Goal: Information Seeking & Learning: Check status

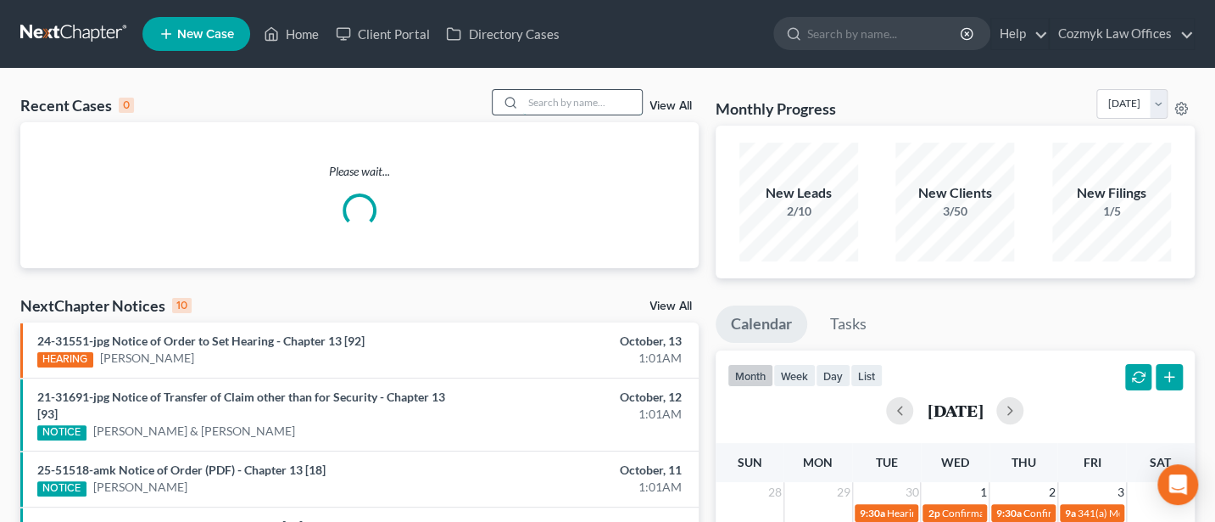
click at [565, 104] on input "search" at bounding box center [582, 102] width 119 height 25
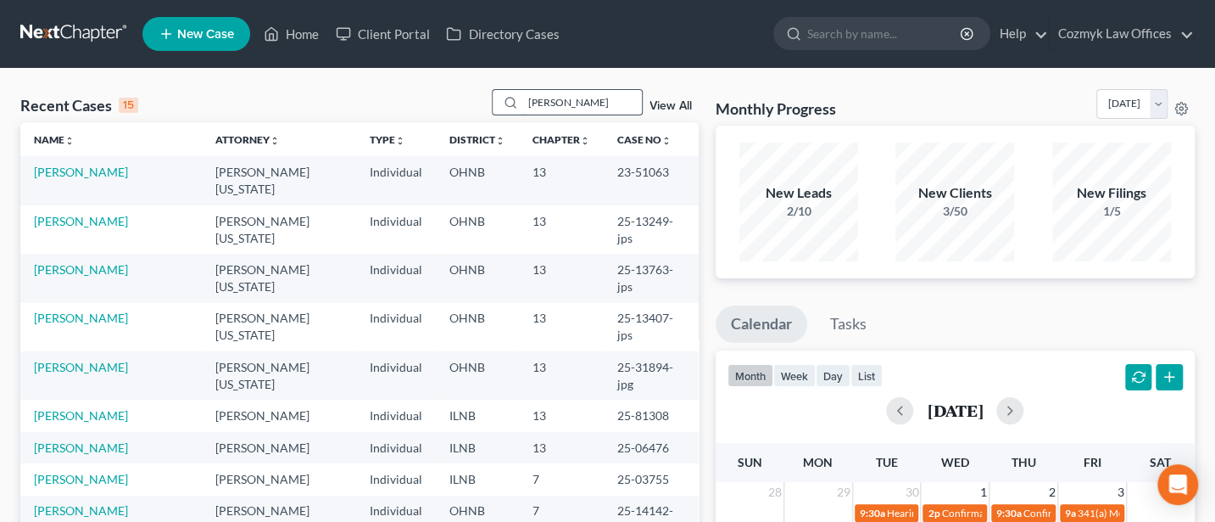
type input "[PERSON_NAME]"
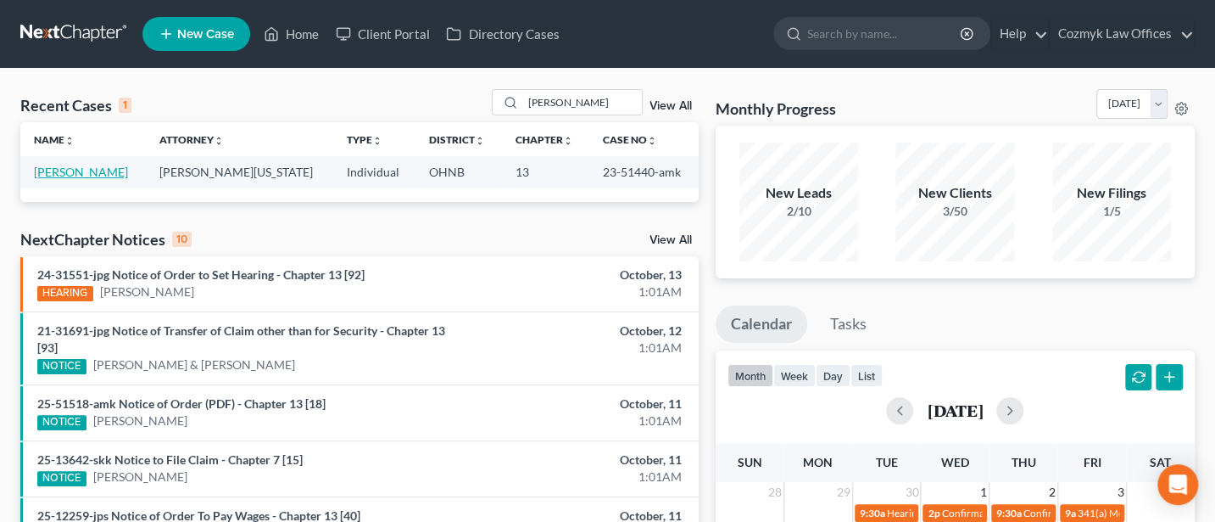
click at [91, 170] on link "[PERSON_NAME]" at bounding box center [81, 172] width 94 height 14
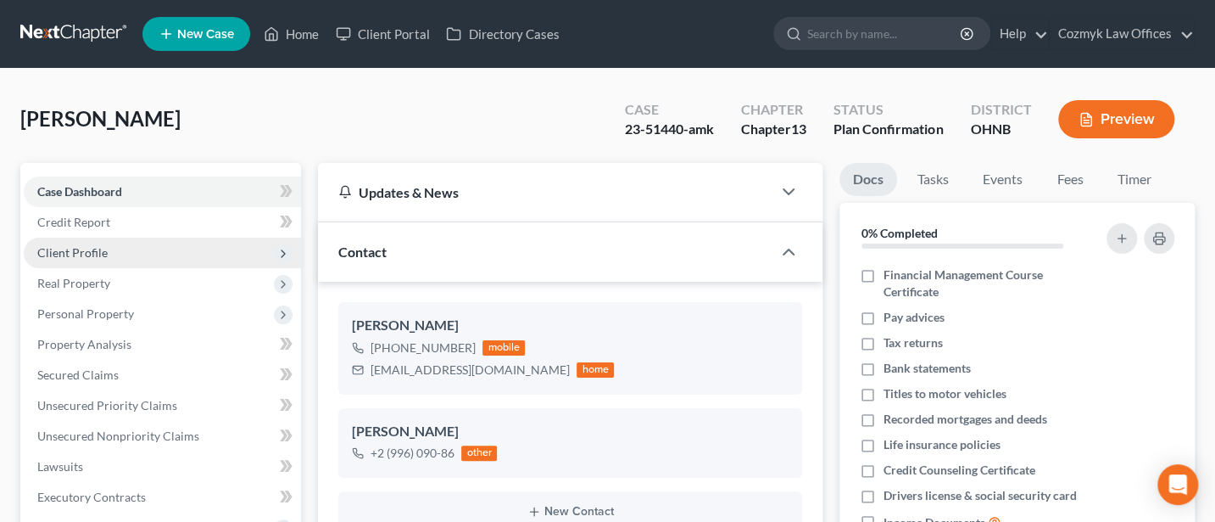
scroll to position [452, 0]
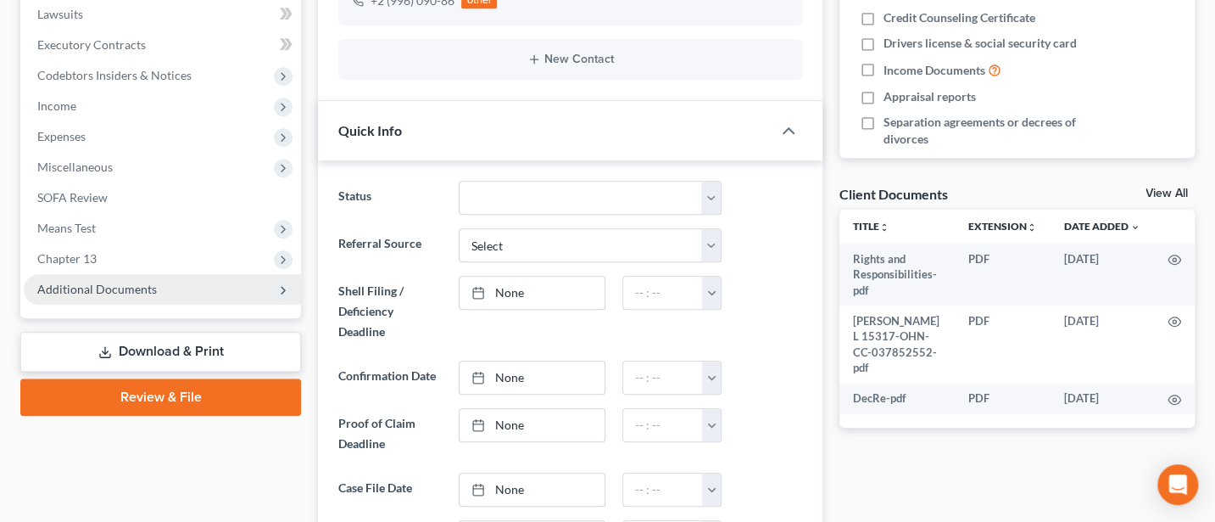
click at [84, 293] on span "Additional Documents" at bounding box center [97, 289] width 120 height 14
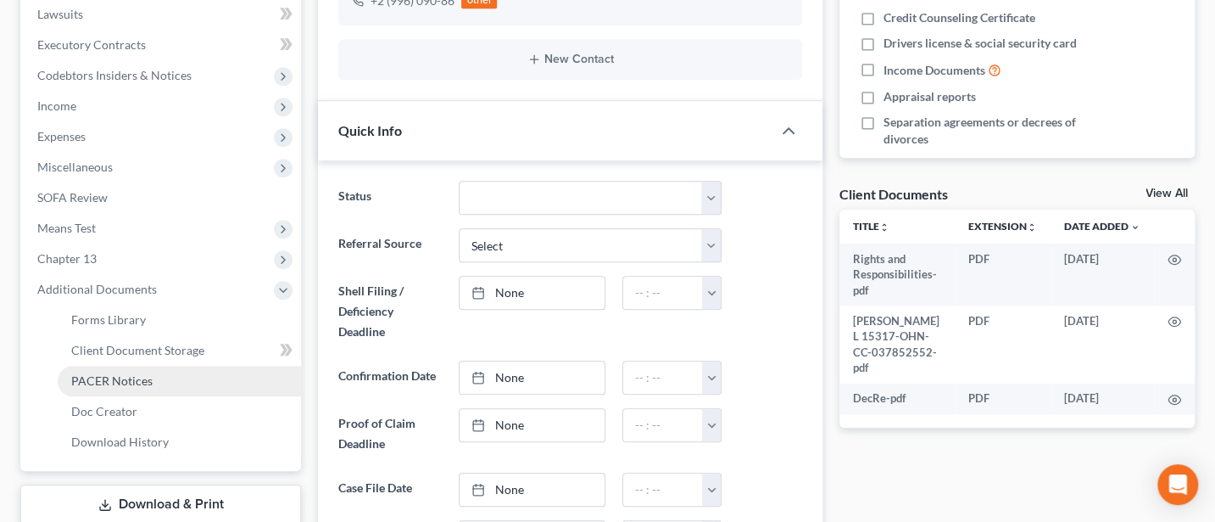
click at [116, 373] on span "PACER Notices" at bounding box center [111, 380] width 81 height 14
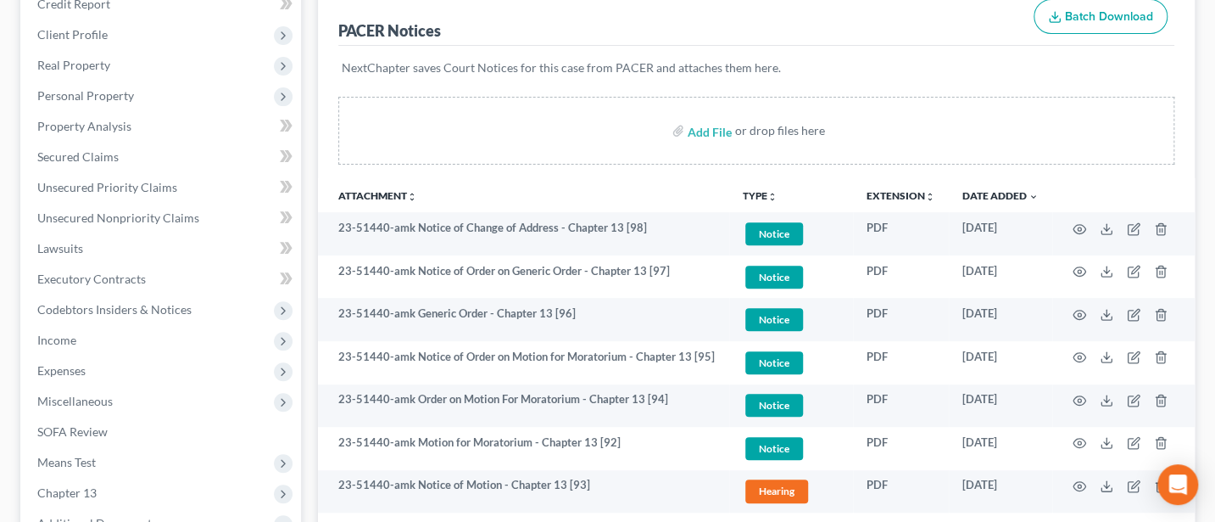
scroll to position [226, 0]
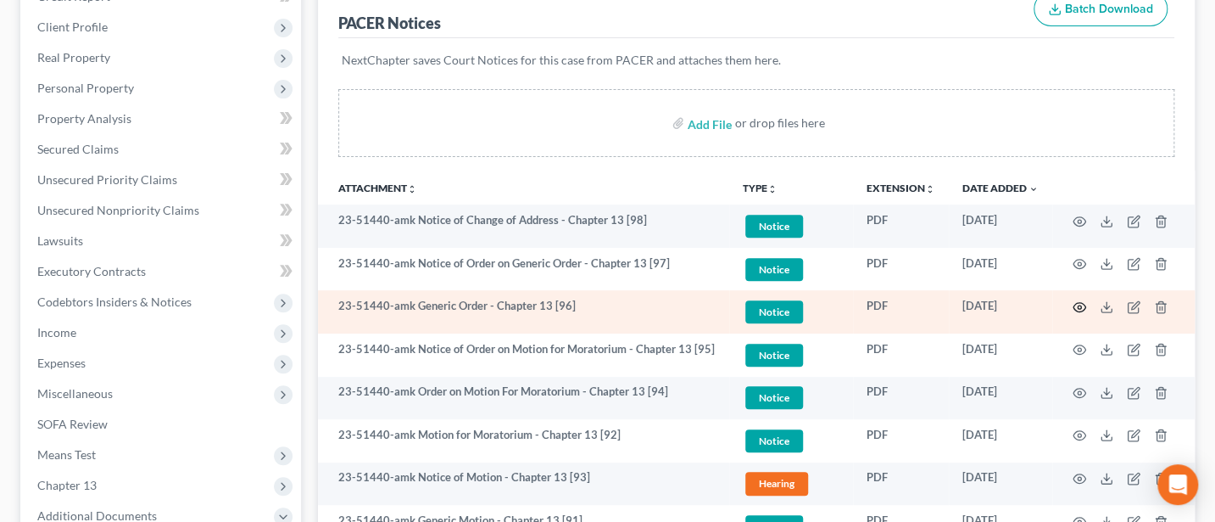
click at [1075, 305] on icon "button" at bounding box center [1080, 307] width 13 height 9
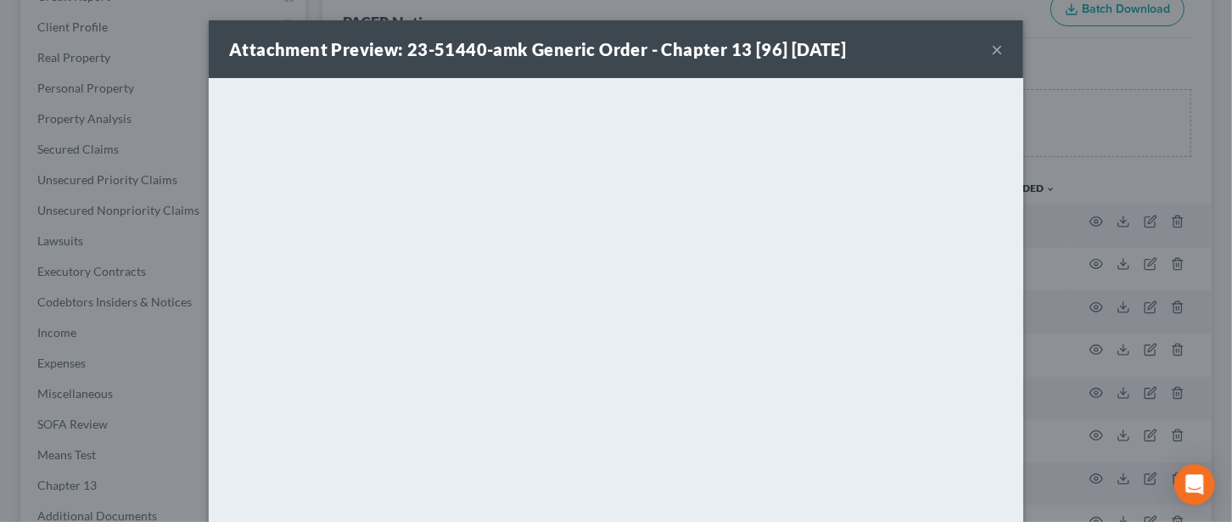
click at [991, 48] on button "×" at bounding box center [997, 49] width 12 height 20
